Goal: Transaction & Acquisition: Purchase product/service

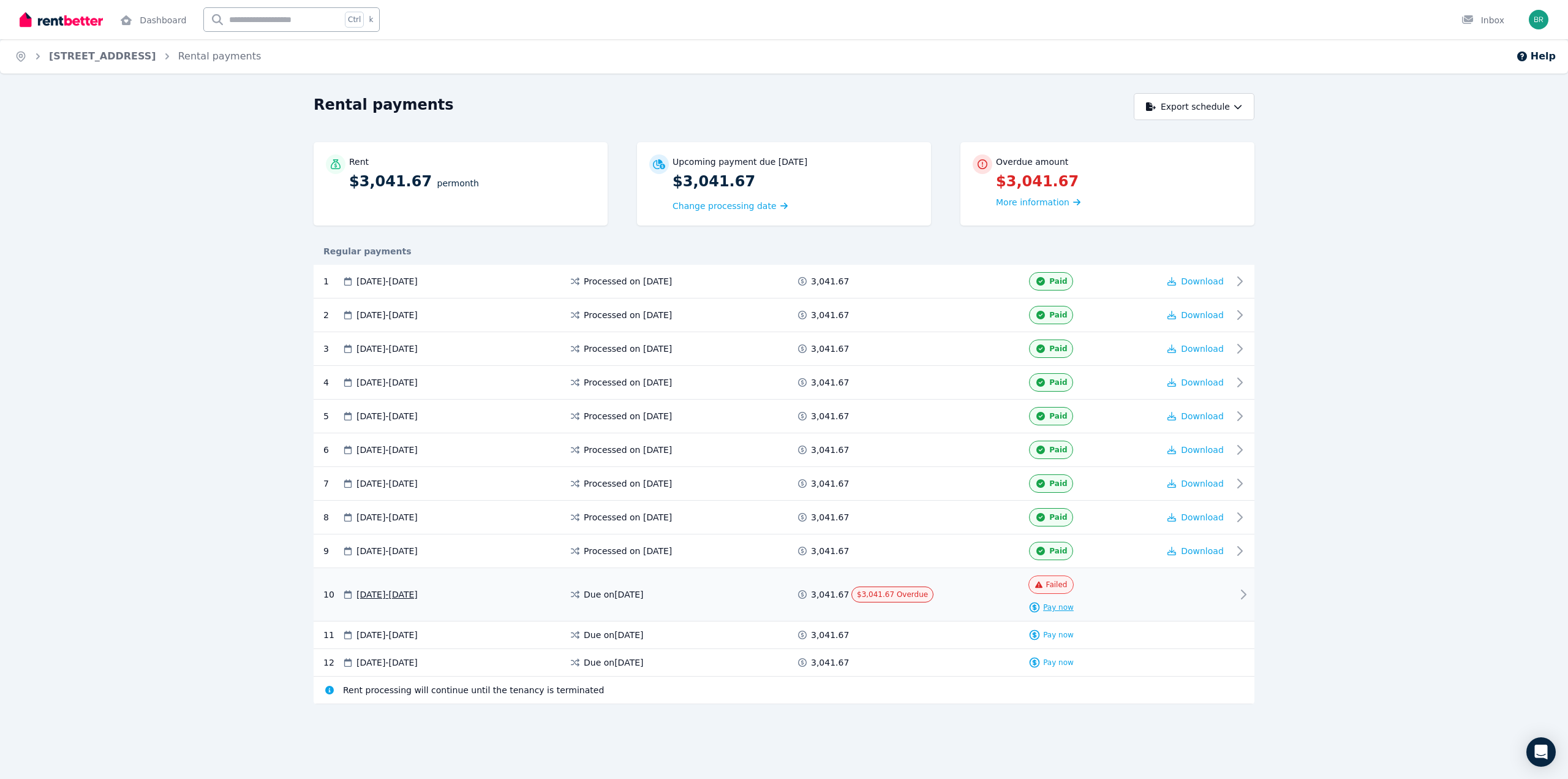
click at [1055, 611] on span "Pay now" at bounding box center [1059, 607] width 31 height 10
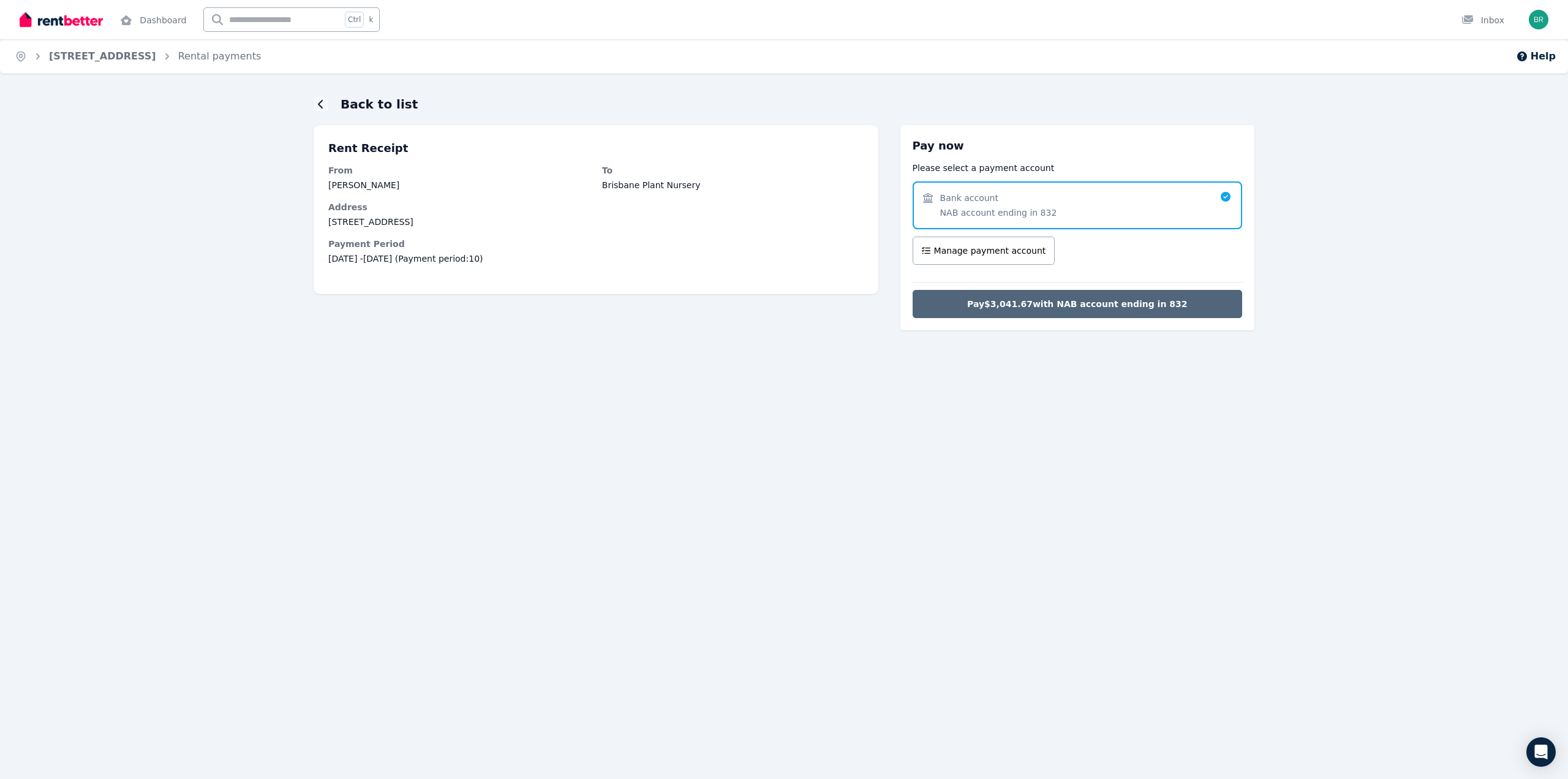
click at [1097, 309] on span "Pay $3,041.67 with NAB account ending in 832" at bounding box center [1077, 303] width 220 height 13
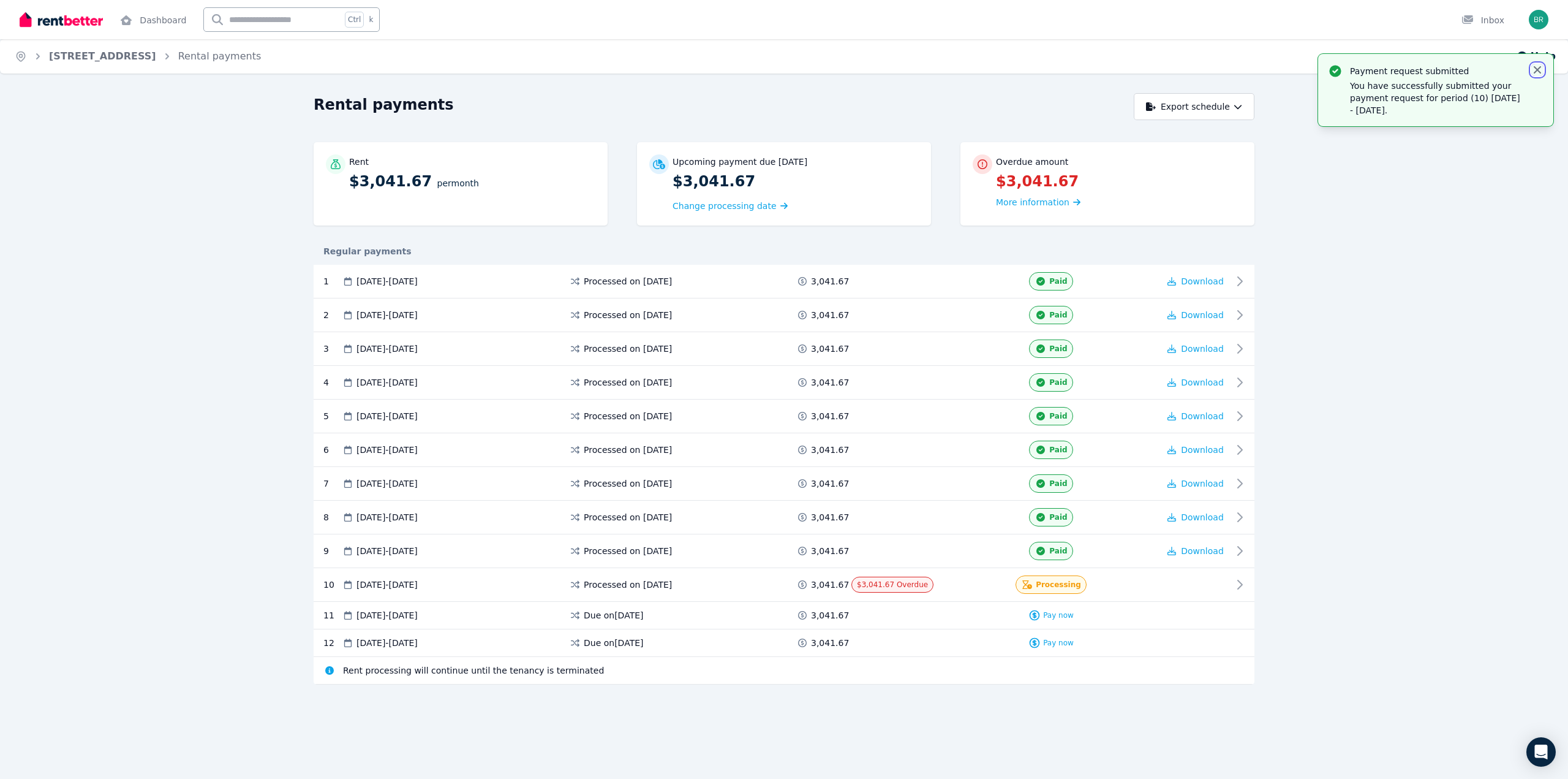
click at [1537, 69] on icon "button" at bounding box center [1537, 70] width 13 height 13
